Goal: Task Accomplishment & Management: Use online tool/utility

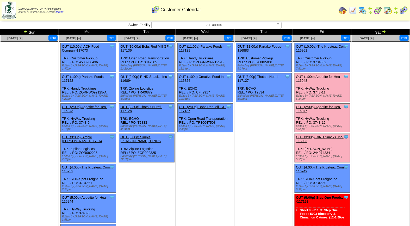
click at [324, 75] on link "OUT (1:00p) Appetite for Hea-116948" at bounding box center [318, 79] width 45 height 8
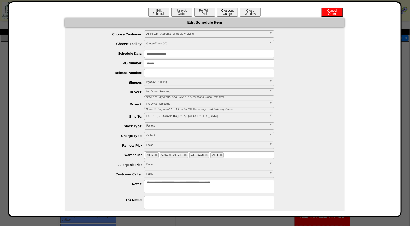
click at [227, 11] on button "Closeout Usage" at bounding box center [227, 12] width 21 height 9
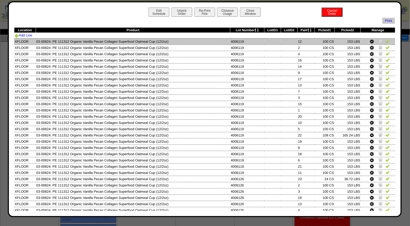
click at [386, 42] on img at bounding box center [388, 41] width 4 height 4
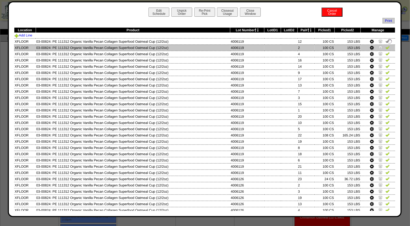
click at [386, 47] on img at bounding box center [388, 47] width 4 height 4
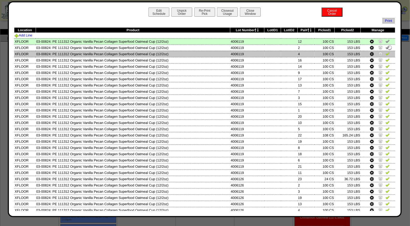
click at [386, 54] on img at bounding box center [388, 54] width 4 height 4
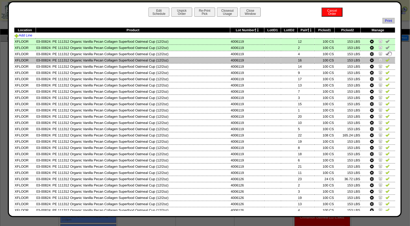
click at [386, 60] on img at bounding box center [388, 60] width 4 height 4
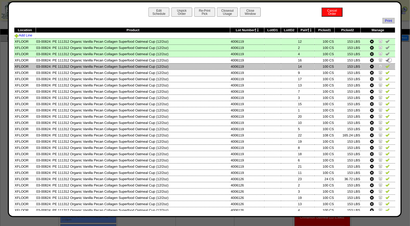
click at [386, 67] on img at bounding box center [388, 66] width 4 height 4
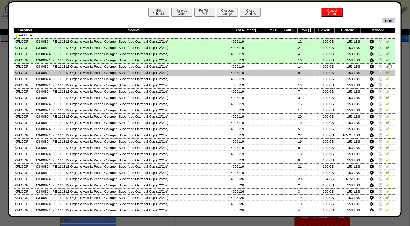
click at [386, 71] on img at bounding box center [388, 72] width 4 height 4
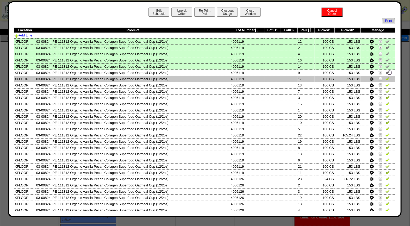
click at [386, 78] on img at bounding box center [388, 79] width 4 height 4
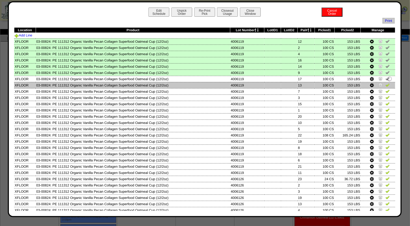
click at [386, 84] on img at bounding box center [388, 85] width 4 height 4
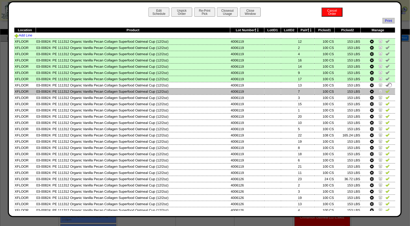
click at [386, 92] on img at bounding box center [388, 91] width 4 height 4
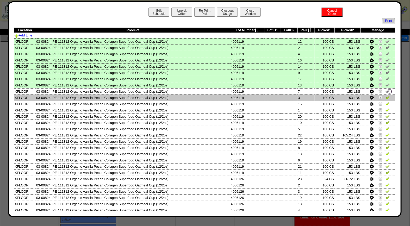
click at [386, 96] on img at bounding box center [388, 97] width 4 height 4
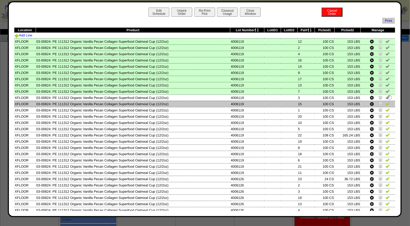
click at [386, 102] on img at bounding box center [388, 104] width 4 height 4
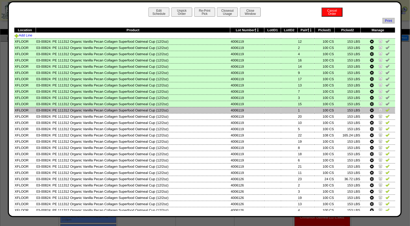
click at [386, 110] on img at bounding box center [388, 110] width 4 height 4
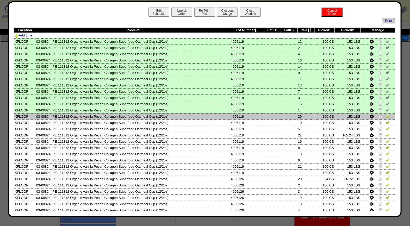
click at [386, 116] on img at bounding box center [388, 116] width 4 height 4
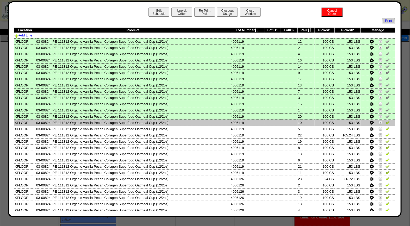
click at [386, 123] on img at bounding box center [388, 122] width 4 height 4
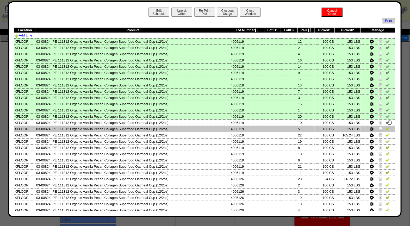
click at [386, 127] on img at bounding box center [388, 129] width 4 height 4
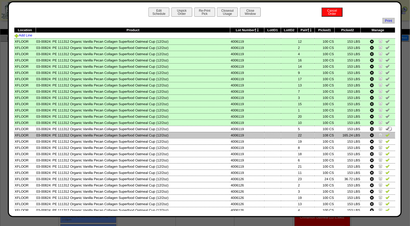
click at [386, 134] on img at bounding box center [388, 135] width 4 height 4
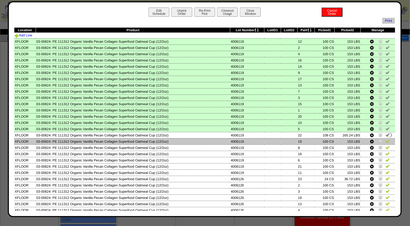
click at [386, 140] on img at bounding box center [388, 141] width 4 height 4
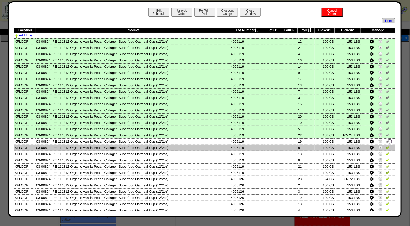
click at [386, 146] on img at bounding box center [388, 148] width 4 height 4
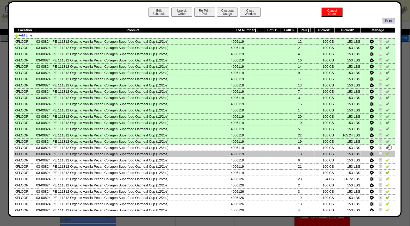
click at [386, 152] on img at bounding box center [388, 154] width 4 height 4
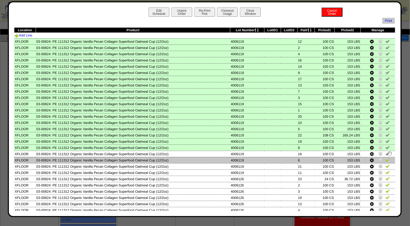
click at [386, 159] on img at bounding box center [388, 160] width 4 height 4
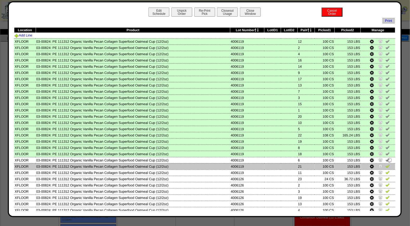
click at [386, 165] on img at bounding box center [388, 166] width 4 height 4
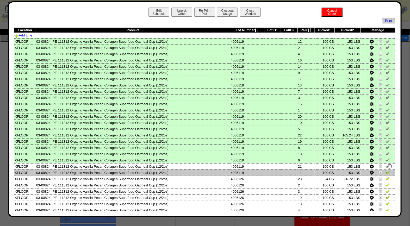
click at [386, 171] on img at bounding box center [388, 173] width 4 height 4
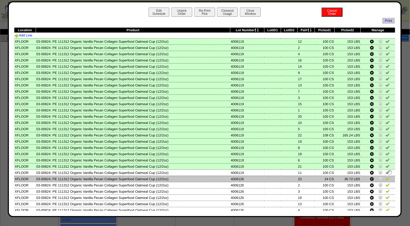
click at [386, 177] on img at bounding box center [388, 179] width 4 height 4
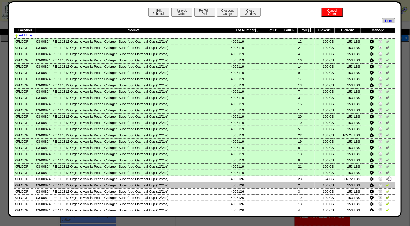
click at [386, 183] on img at bounding box center [388, 185] width 4 height 4
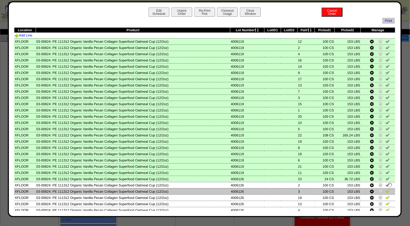
click at [386, 189] on img at bounding box center [388, 191] width 4 height 4
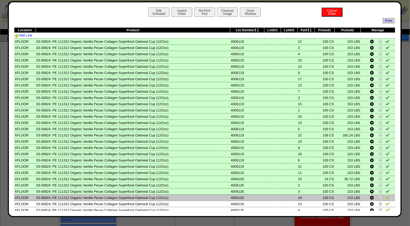
click at [386, 196] on img at bounding box center [388, 198] width 4 height 4
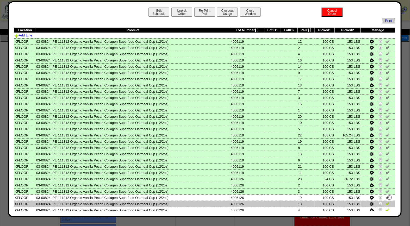
click at [386, 202] on img at bounding box center [388, 204] width 4 height 4
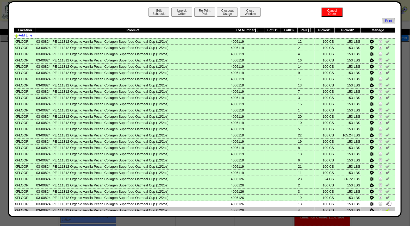
click at [386, 208] on img at bounding box center [388, 210] width 4 height 4
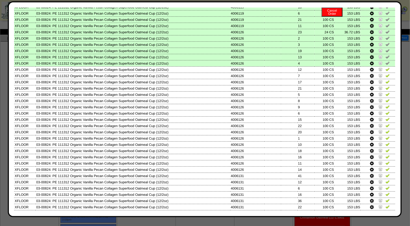
scroll to position [155, 0]
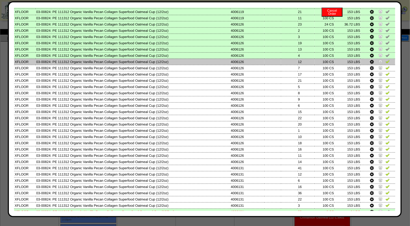
click at [386, 59] on img at bounding box center [388, 61] width 4 height 4
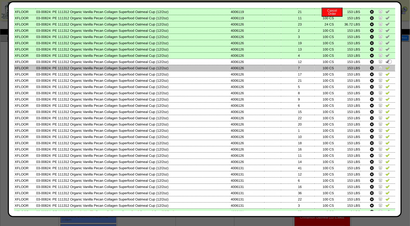
click at [386, 66] on img at bounding box center [388, 68] width 4 height 4
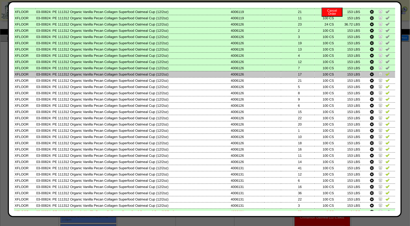
click at [386, 72] on img at bounding box center [388, 74] width 4 height 4
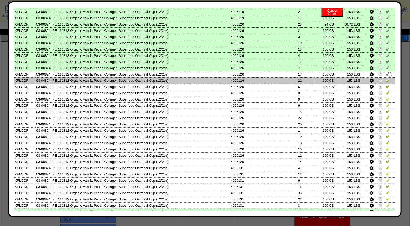
click at [386, 78] on img at bounding box center [388, 80] width 4 height 4
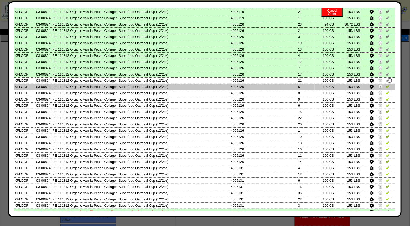
click at [386, 84] on img at bounding box center [388, 86] width 4 height 4
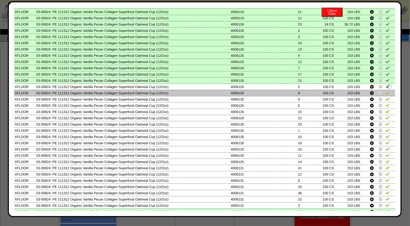
click at [386, 91] on img at bounding box center [388, 93] width 4 height 4
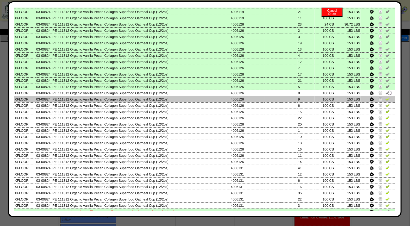
click at [386, 97] on img at bounding box center [388, 99] width 4 height 4
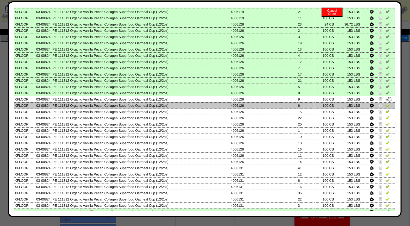
click at [386, 103] on img at bounding box center [388, 105] width 4 height 4
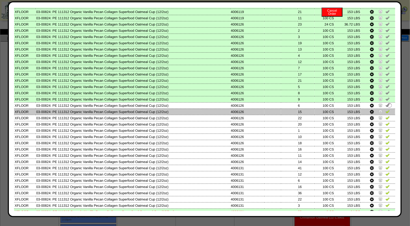
click at [386, 110] on img at bounding box center [388, 112] width 4 height 4
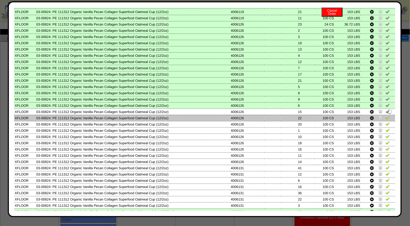
click at [384, 116] on td at bounding box center [378, 118] width 34 height 6
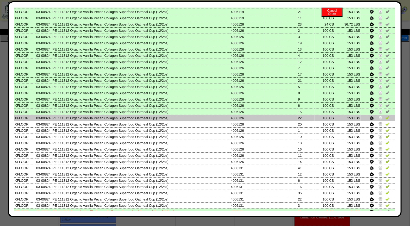
click at [386, 116] on img at bounding box center [388, 118] width 4 height 4
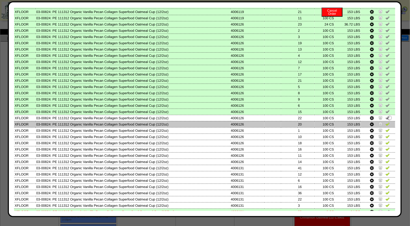
click at [386, 122] on img at bounding box center [388, 124] width 4 height 4
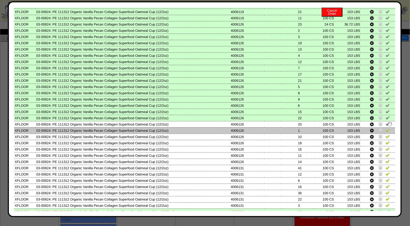
click at [386, 128] on img at bounding box center [388, 130] width 4 height 4
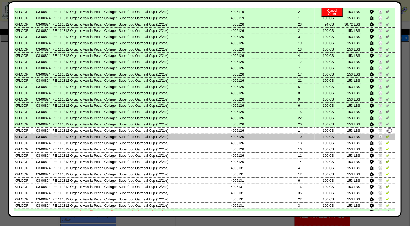
click at [386, 135] on img at bounding box center [388, 137] width 4 height 4
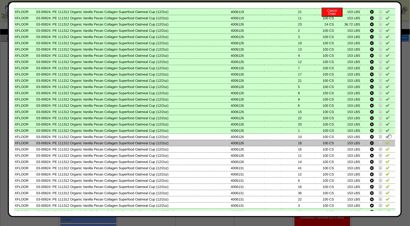
click at [386, 141] on img at bounding box center [388, 143] width 4 height 4
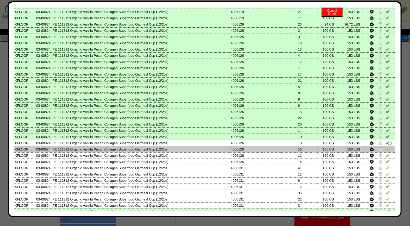
click at [386, 147] on img at bounding box center [388, 149] width 4 height 4
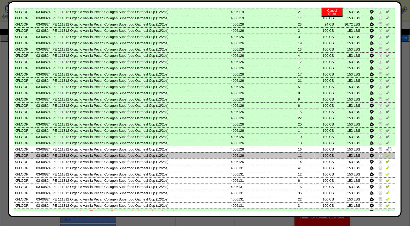
click at [386, 153] on img at bounding box center [388, 155] width 4 height 4
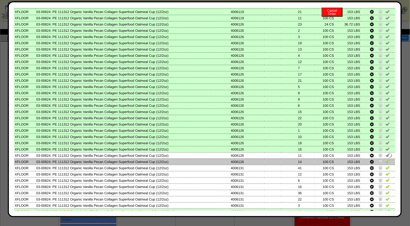
click at [386, 160] on img at bounding box center [388, 162] width 4 height 4
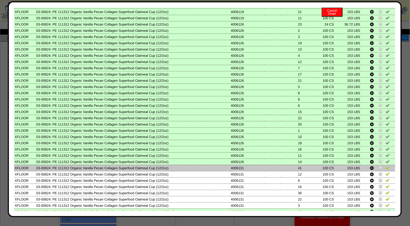
click at [386, 166] on img at bounding box center [388, 168] width 4 height 4
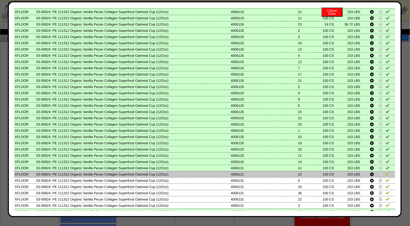
click at [386, 172] on img at bounding box center [388, 174] width 4 height 4
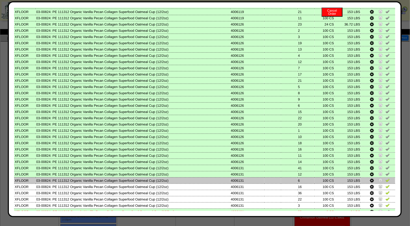
click at [386, 178] on img at bounding box center [388, 180] width 4 height 4
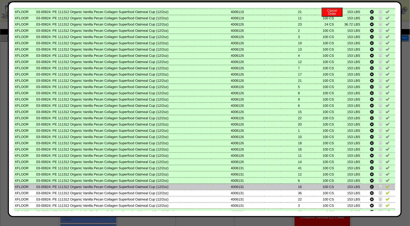
click at [386, 185] on img at bounding box center [388, 187] width 4 height 4
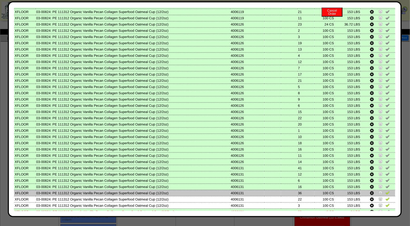
click at [386, 191] on img at bounding box center [388, 193] width 4 height 4
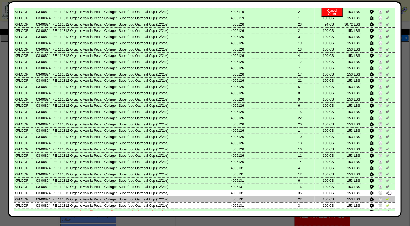
click at [386, 197] on img at bounding box center [388, 199] width 4 height 4
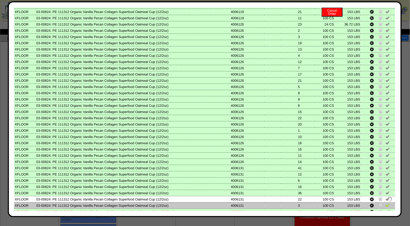
click at [386, 203] on img at bounding box center [388, 205] width 4 height 4
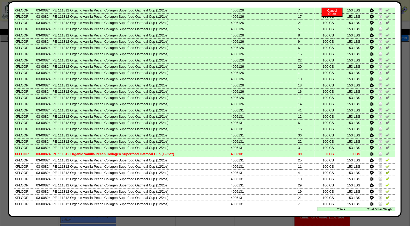
scroll to position [215, 0]
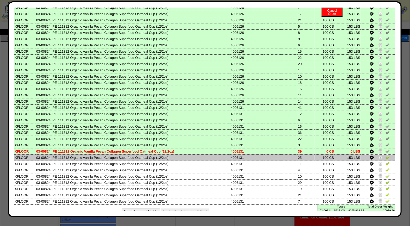
click at [386, 155] on img at bounding box center [388, 157] width 4 height 4
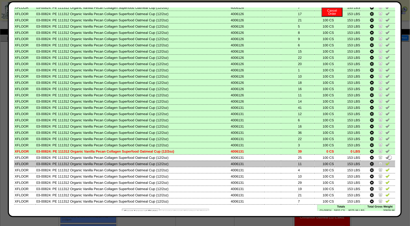
click at [386, 162] on img at bounding box center [388, 164] width 4 height 4
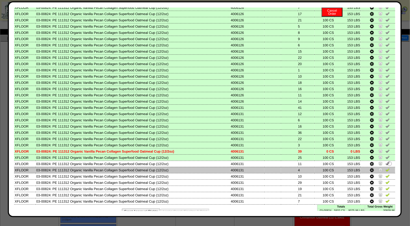
click at [386, 168] on img at bounding box center [388, 170] width 4 height 4
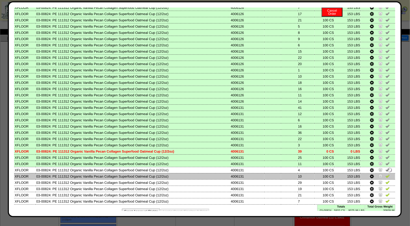
click at [386, 174] on img at bounding box center [388, 176] width 4 height 4
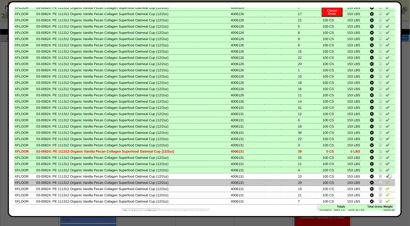
click at [386, 180] on img at bounding box center [388, 182] width 4 height 4
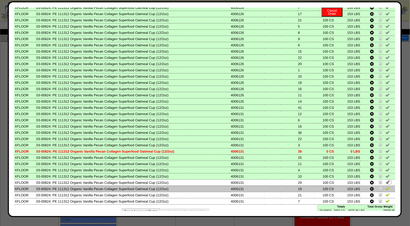
click at [386, 187] on img at bounding box center [388, 189] width 4 height 4
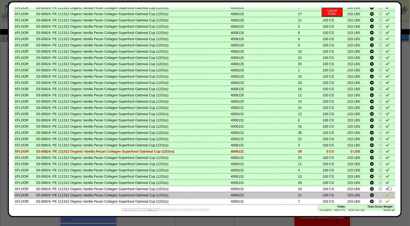
click at [386, 193] on img at bounding box center [388, 195] width 4 height 4
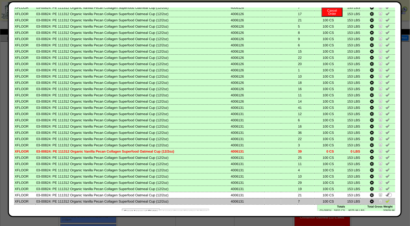
click at [386, 199] on img at bounding box center [388, 201] width 4 height 4
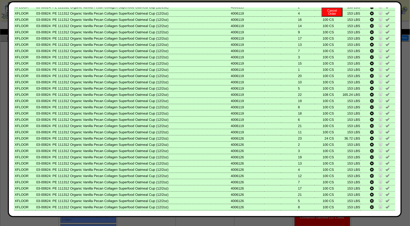
scroll to position [0, 0]
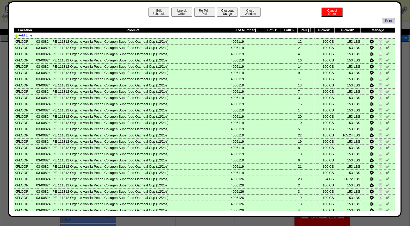
click at [225, 10] on button "Closeout Usage" at bounding box center [227, 12] width 21 height 9
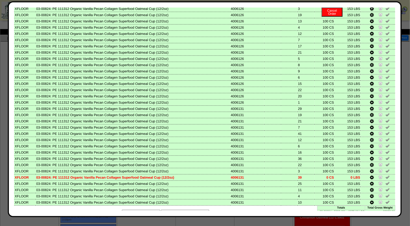
scroll to position [215, 0]
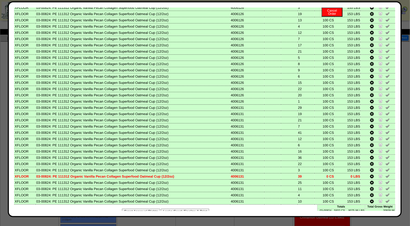
click at [173, 209] on button "Looks Good: Finalize & Print" at bounding box center [185, 211] width 48 height 5
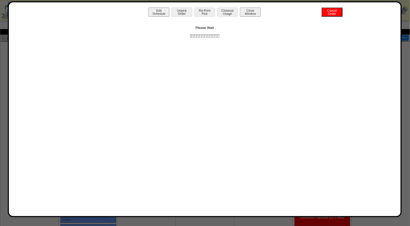
scroll to position [0, 0]
click at [207, 14] on button "Print BOL" at bounding box center [205, 12] width 21 height 9
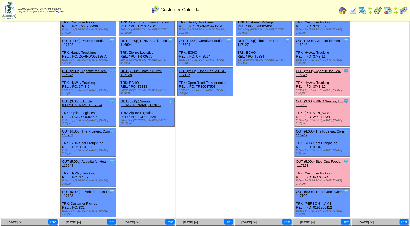
scroll to position [62, 0]
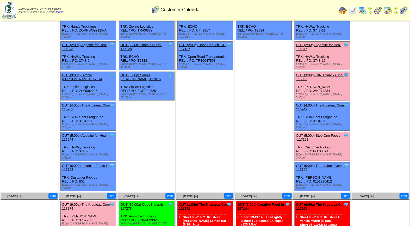
click at [322, 134] on link "OUT (5:00p) Step One Foods, -117153" at bounding box center [318, 138] width 45 height 8
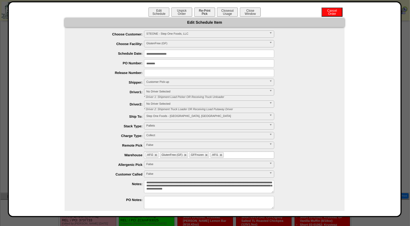
click at [205, 12] on button "Re-Print Pick" at bounding box center [205, 12] width 21 height 9
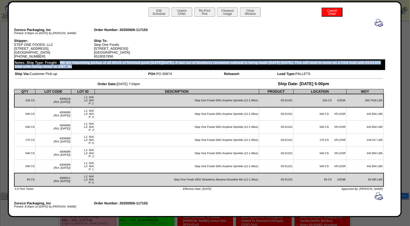
drag, startPoint x: 60, startPoint y: 64, endPoint x: 92, endPoint y: 72, distance: 33.1
click at [92, 72] on div "Zoroco Packaging, Inc Printed: 8:00pm on 9/26/25 by Melko Order Number: 2025092…" at bounding box center [199, 207] width 370 height 376
drag, startPoint x: 92, startPoint y: 72, endPoint x: 69, endPoint y: 64, distance: 24.7
copy div "We are requesting pickup of all SKUS of finished good on Friday Sept 26th. A la…"
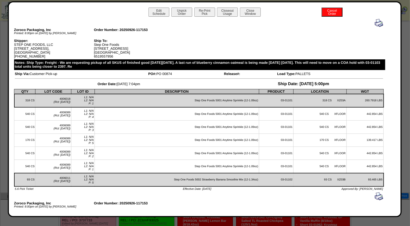
click at [288, 76] on td "Load Type: PALLETS" at bounding box center [330, 74] width 106 height 4
click at [250, 11] on button "Close Window" at bounding box center [250, 12] width 21 height 9
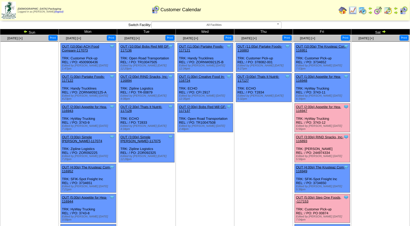
click at [331, 105] on link "OUT (2:00p) Appetite for Hea-116947" at bounding box center [318, 109] width 45 height 8
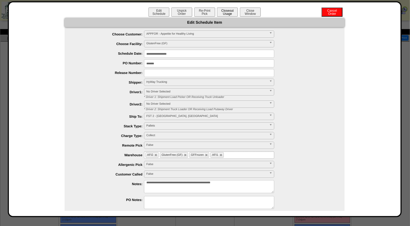
click at [232, 14] on button "Closeout Usage" at bounding box center [227, 12] width 21 height 9
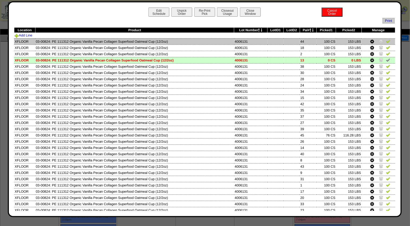
click at [386, 40] on img at bounding box center [388, 41] width 4 height 4
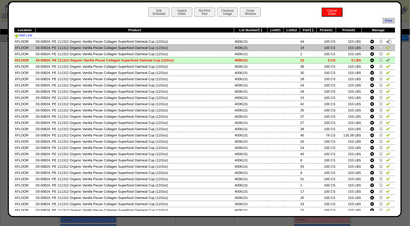
click at [386, 47] on img at bounding box center [388, 47] width 4 height 4
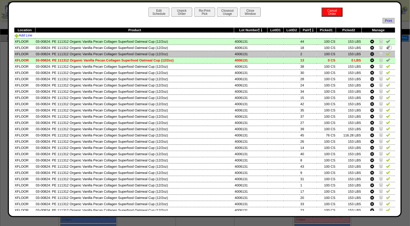
click at [386, 54] on img at bounding box center [388, 54] width 4 height 4
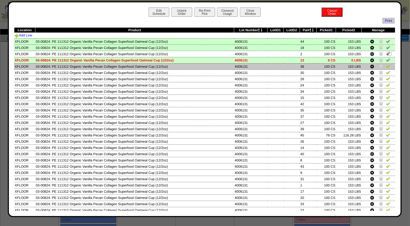
click at [386, 67] on img at bounding box center [388, 66] width 4 height 4
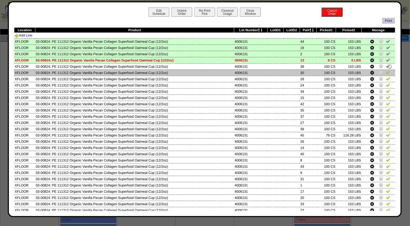
click at [386, 73] on img at bounding box center [388, 72] width 4 height 4
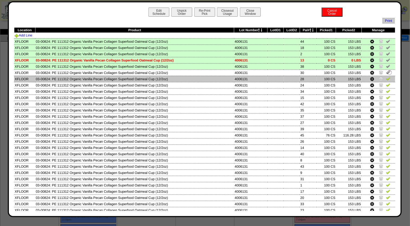
click at [386, 78] on img at bounding box center [388, 79] width 4 height 4
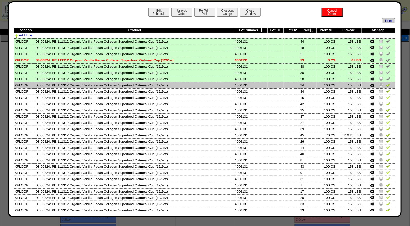
click at [386, 85] on img at bounding box center [388, 85] width 4 height 4
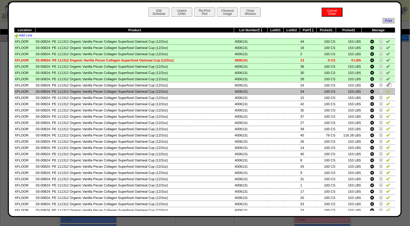
click at [386, 91] on img at bounding box center [388, 91] width 4 height 4
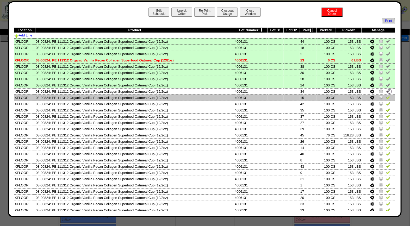
click at [386, 96] on img at bounding box center [388, 97] width 4 height 4
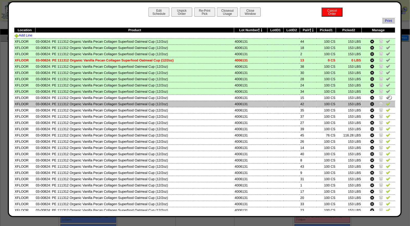
click at [386, 105] on img at bounding box center [388, 104] width 4 height 4
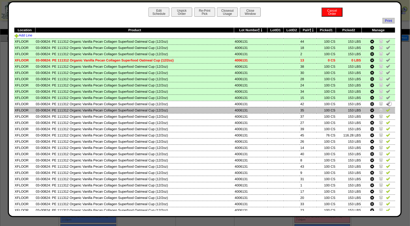
click at [386, 108] on img at bounding box center [388, 110] width 4 height 4
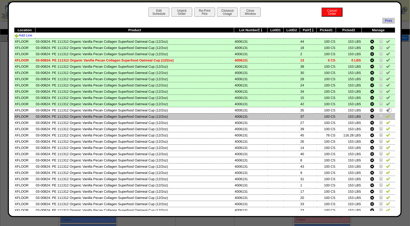
click at [386, 114] on img at bounding box center [388, 116] width 4 height 4
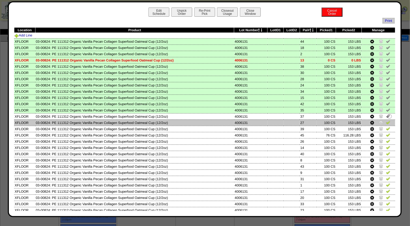
click at [386, 121] on img at bounding box center [388, 122] width 4 height 4
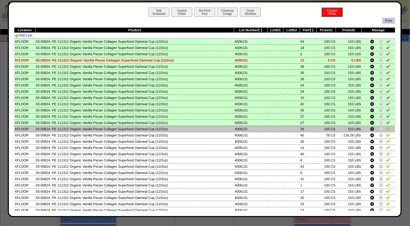
click at [386, 127] on img at bounding box center [388, 129] width 4 height 4
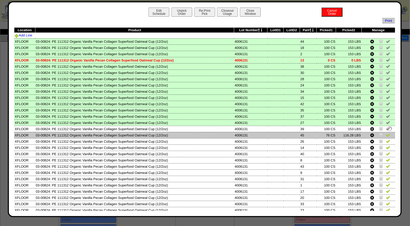
click at [386, 133] on img at bounding box center [388, 135] width 4 height 4
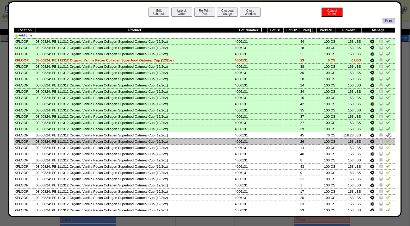
click at [386, 140] on img at bounding box center [388, 141] width 4 height 4
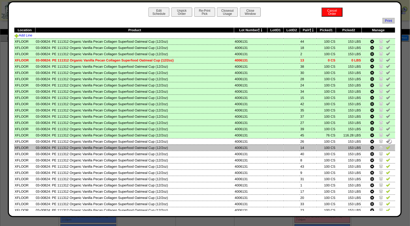
click at [386, 146] on img at bounding box center [388, 148] width 4 height 4
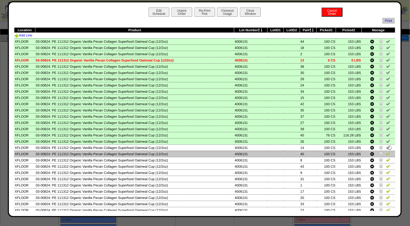
click at [386, 152] on img at bounding box center [388, 154] width 4 height 4
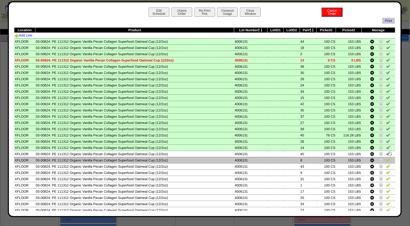
click at [386, 158] on img at bounding box center [388, 160] width 4 height 4
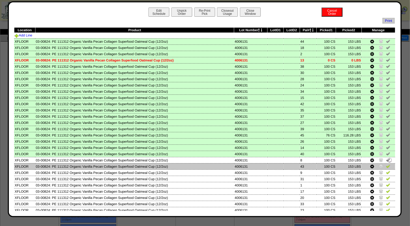
click at [386, 165] on img at bounding box center [388, 166] width 4 height 4
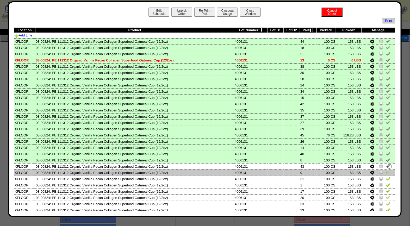
click at [386, 171] on img at bounding box center [388, 173] width 4 height 4
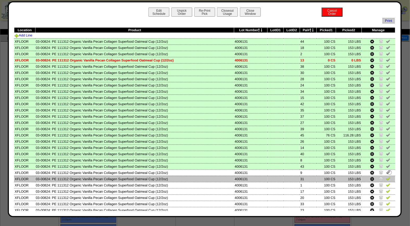
click at [386, 177] on img at bounding box center [388, 179] width 4 height 4
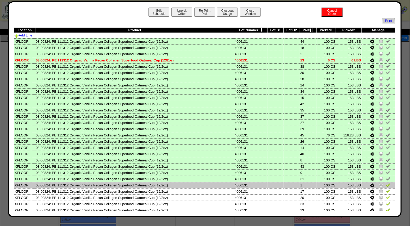
click at [386, 183] on img at bounding box center [388, 185] width 4 height 4
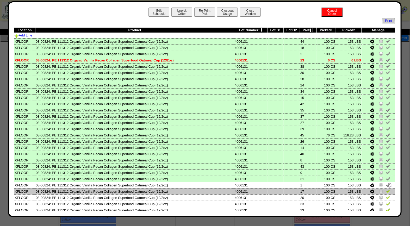
click at [386, 189] on img at bounding box center [388, 191] width 4 height 4
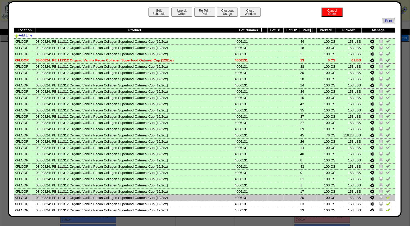
click at [386, 196] on img at bounding box center [388, 198] width 4 height 4
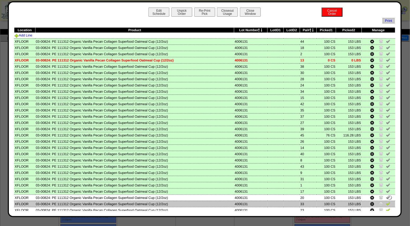
click at [386, 202] on img at bounding box center [388, 204] width 4 height 4
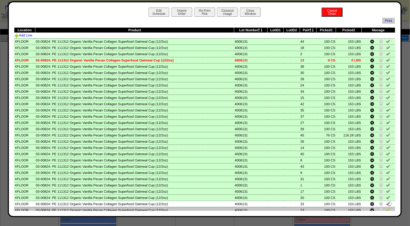
click at [386, 208] on img at bounding box center [388, 210] width 4 height 4
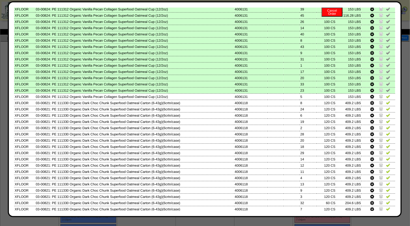
scroll to position [136, 0]
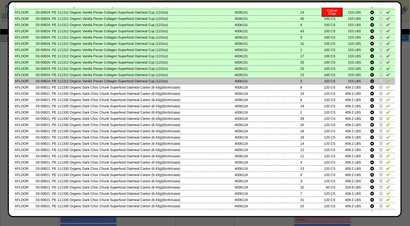
click at [386, 80] on img at bounding box center [388, 81] width 4 height 4
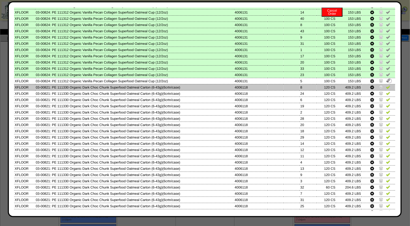
click at [386, 85] on img at bounding box center [388, 87] width 4 height 4
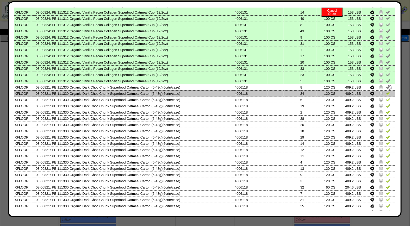
click at [386, 91] on img at bounding box center [388, 93] width 4 height 4
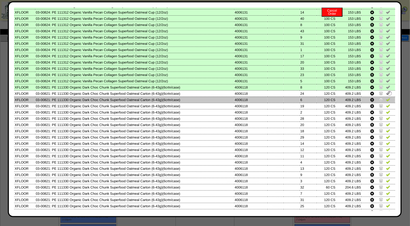
click at [386, 98] on img at bounding box center [388, 100] width 4 height 4
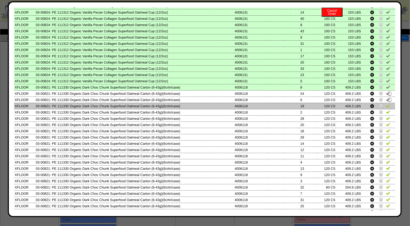
click at [386, 104] on img at bounding box center [388, 106] width 4 height 4
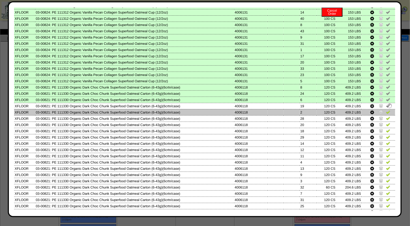
click at [386, 110] on img at bounding box center [388, 112] width 4 height 4
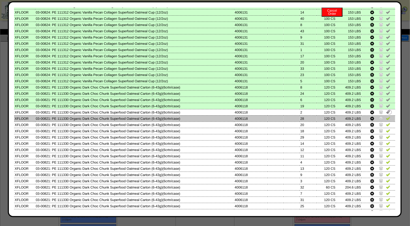
click at [386, 116] on img at bounding box center [388, 118] width 4 height 4
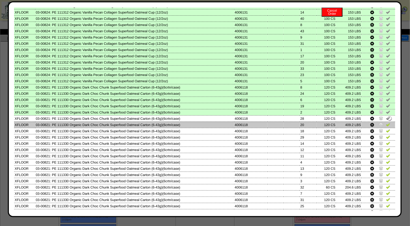
click at [386, 123] on img at bounding box center [388, 125] width 4 height 4
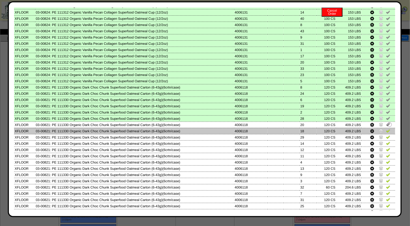
click at [386, 129] on img at bounding box center [388, 131] width 4 height 4
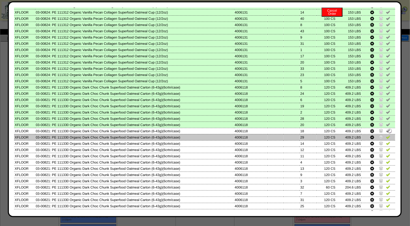
click at [386, 135] on img at bounding box center [388, 137] width 4 height 4
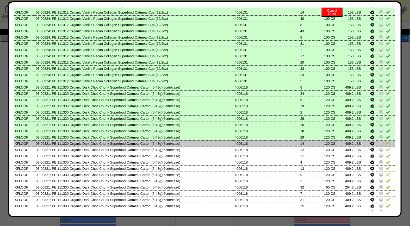
click at [386, 141] on img at bounding box center [388, 143] width 4 height 4
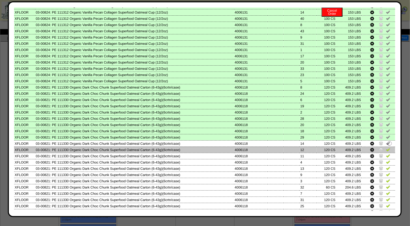
click at [386, 149] on link at bounding box center [388, 151] width 4 height 4
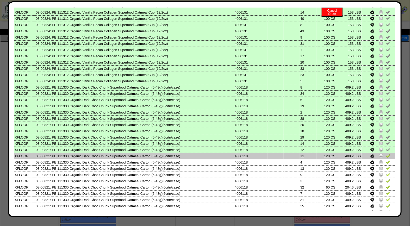
click at [386, 154] on img at bounding box center [388, 156] width 4 height 4
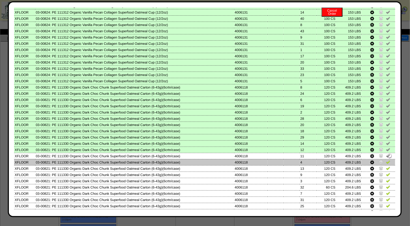
click at [386, 160] on img at bounding box center [388, 162] width 4 height 4
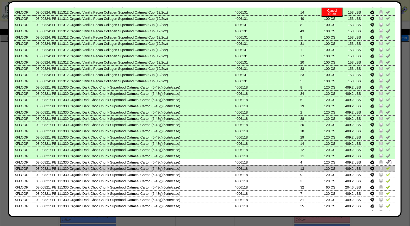
click at [386, 166] on img at bounding box center [388, 168] width 4 height 4
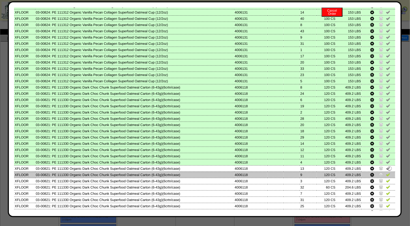
click at [386, 173] on img at bounding box center [388, 175] width 4 height 4
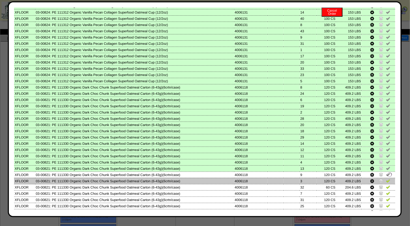
click at [386, 179] on img at bounding box center [388, 181] width 4 height 4
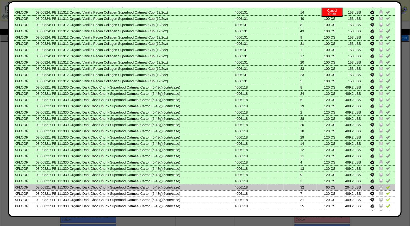
click at [386, 185] on img at bounding box center [388, 187] width 4 height 4
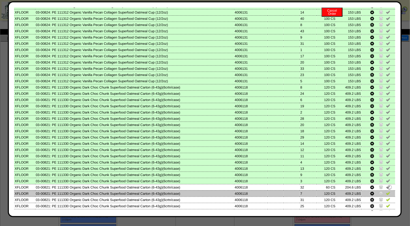
click at [386, 191] on img at bounding box center [388, 193] width 4 height 4
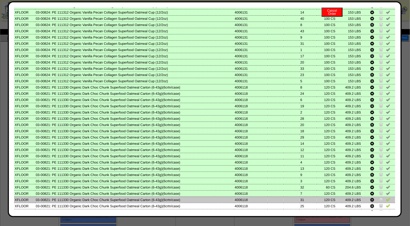
click at [386, 198] on img at bounding box center [388, 200] width 4 height 4
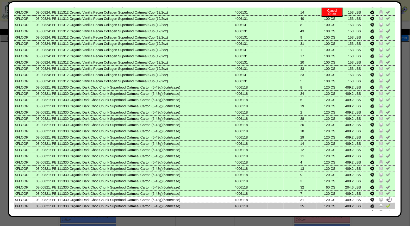
click at [386, 204] on img at bounding box center [388, 206] width 4 height 4
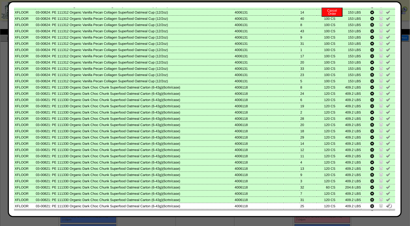
click at [386, 210] on img at bounding box center [388, 212] width 4 height 4
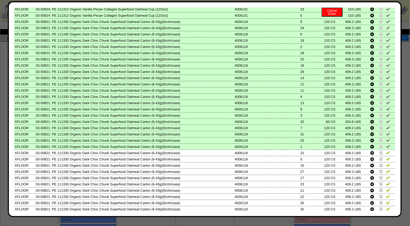
scroll to position [215, 0]
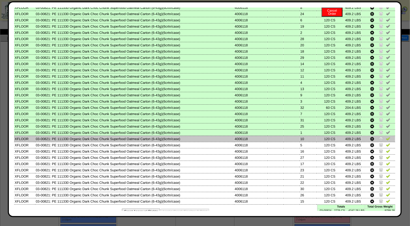
click at [386, 137] on img at bounding box center [388, 139] width 4 height 4
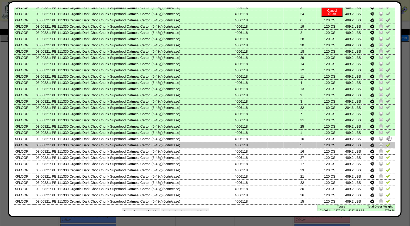
click at [386, 143] on img at bounding box center [388, 145] width 4 height 4
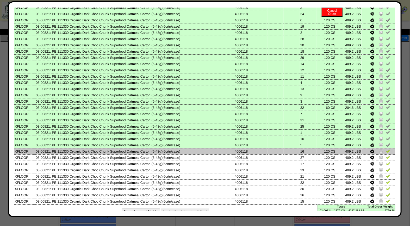
click at [386, 149] on img at bounding box center [388, 151] width 4 height 4
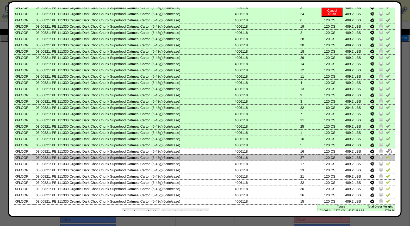
click at [386, 155] on img at bounding box center [388, 157] width 4 height 4
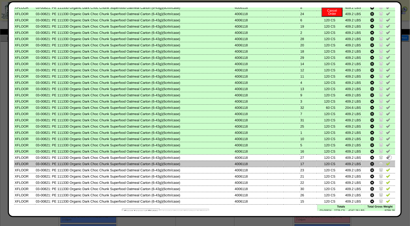
click at [386, 162] on img at bounding box center [388, 164] width 4 height 4
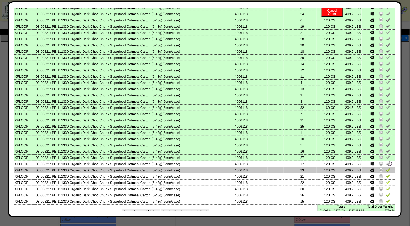
click at [386, 168] on img at bounding box center [388, 170] width 4 height 4
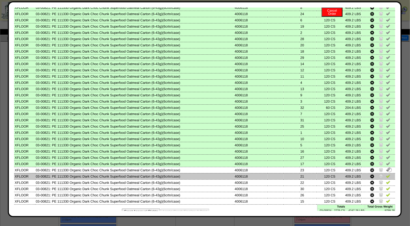
click at [386, 174] on img at bounding box center [388, 176] width 4 height 4
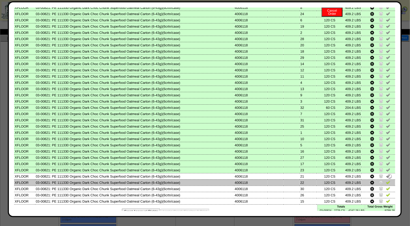
click at [386, 180] on img at bounding box center [388, 182] width 4 height 4
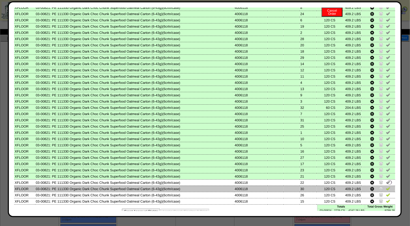
click at [386, 187] on img at bounding box center [388, 189] width 4 height 4
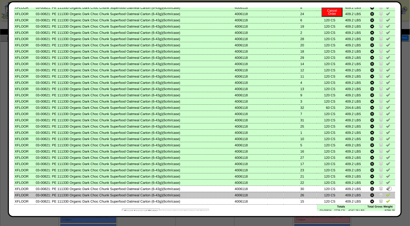
click at [386, 193] on img at bounding box center [388, 195] width 4 height 4
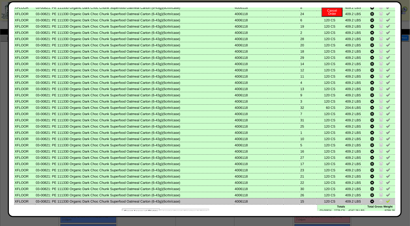
click at [386, 199] on img at bounding box center [388, 201] width 4 height 4
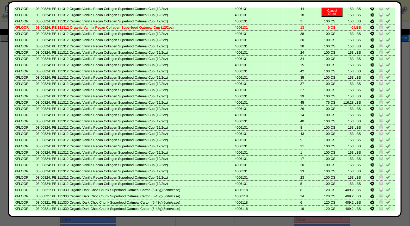
scroll to position [0, 0]
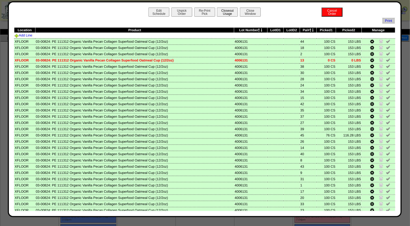
click at [225, 15] on button "Closeout Usage" at bounding box center [227, 12] width 21 height 9
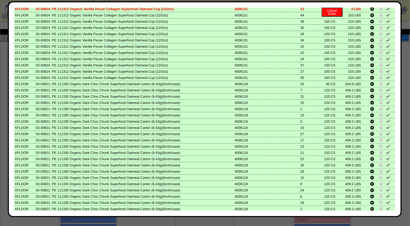
scroll to position [215, 0]
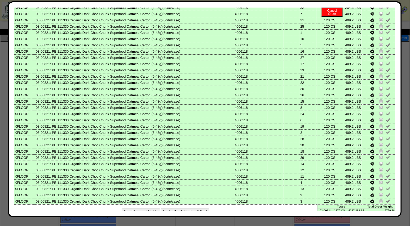
click at [208, 205] on div "Grant Approval Rights Looks Good: Finalize & Print" at bounding box center [205, 211] width 382 height 13
click at [204, 209] on button "Looks Good: Finalize & Print" at bounding box center [185, 211] width 48 height 5
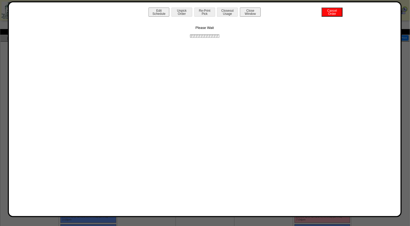
scroll to position [0, 0]
click at [205, 12] on button "Print BOL" at bounding box center [205, 12] width 21 height 9
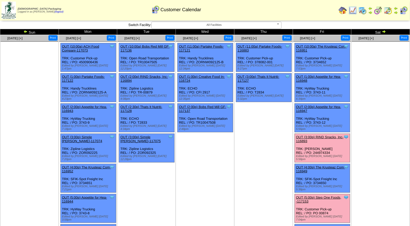
click at [321, 196] on link "OUT (5:00p) Step One Foods, -117153" at bounding box center [318, 200] width 45 height 8
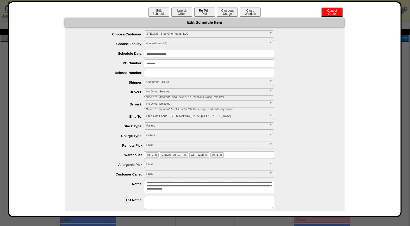
click at [204, 11] on button "Re-Print Pick" at bounding box center [205, 12] width 21 height 9
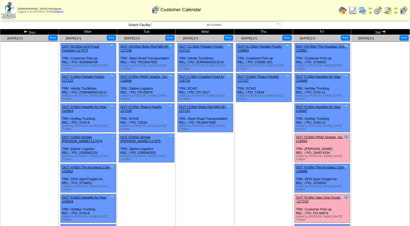
click at [324, 196] on link "OUT (5:00p) Step One Foods, -117153" at bounding box center [318, 200] width 45 height 8
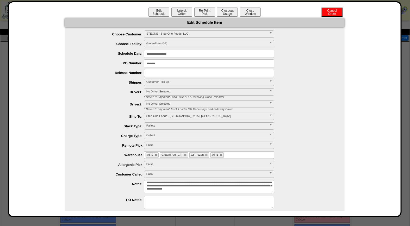
click at [203, 7] on div "**********" at bounding box center [205, 109] width 394 height 216
click at [202, 15] on button "Re-Print Pick" at bounding box center [205, 12] width 21 height 9
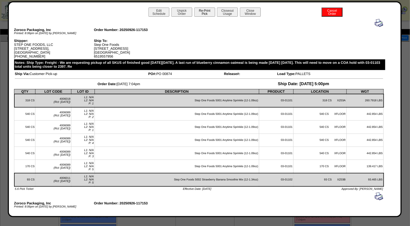
click at [204, 13] on button "Re-Print Pick" at bounding box center [205, 12] width 21 height 9
click at [375, 24] on img at bounding box center [379, 23] width 8 height 8
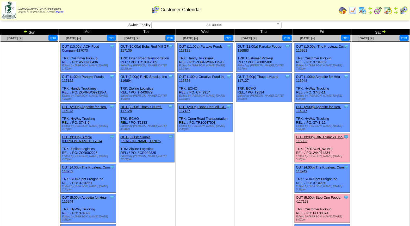
click at [324, 196] on link "OUT (5:00p) Step One Foods, -117153" at bounding box center [318, 200] width 45 height 8
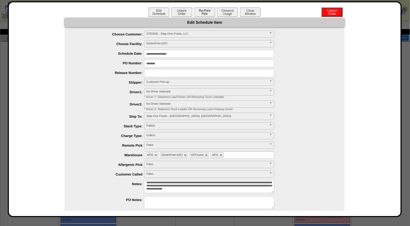
click at [206, 11] on button "Re-Print Pick" at bounding box center [205, 12] width 21 height 9
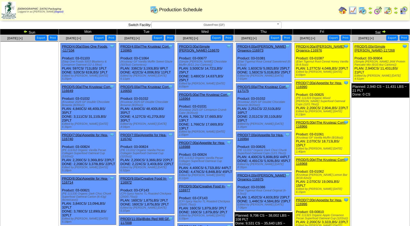
click at [403, 10] on img at bounding box center [404, 10] width 8 height 8
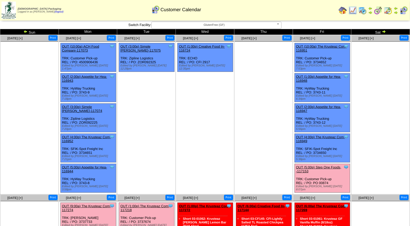
click at [223, 26] on span "GlutenFree (GF)" at bounding box center [214, 25] width 121 height 6
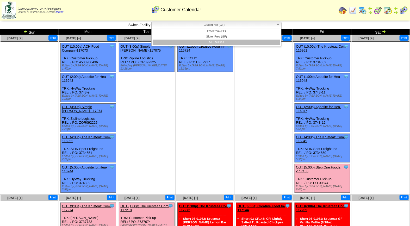
click at [221, 41] on li "All Facilities" at bounding box center [217, 42] width 128 height 5
